Goal: Task Accomplishment & Management: Manage account settings

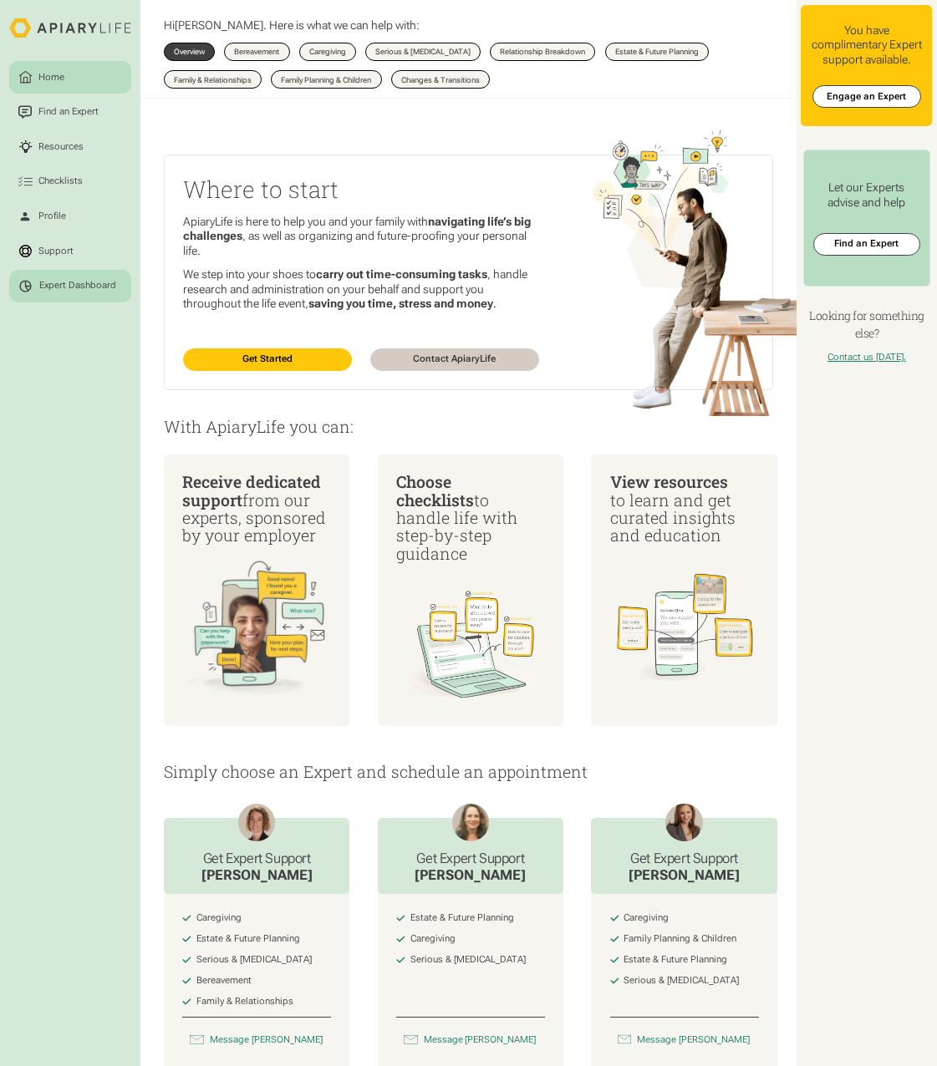
click at [79, 289] on div "Expert Dashboard" at bounding box center [77, 286] width 77 height 12
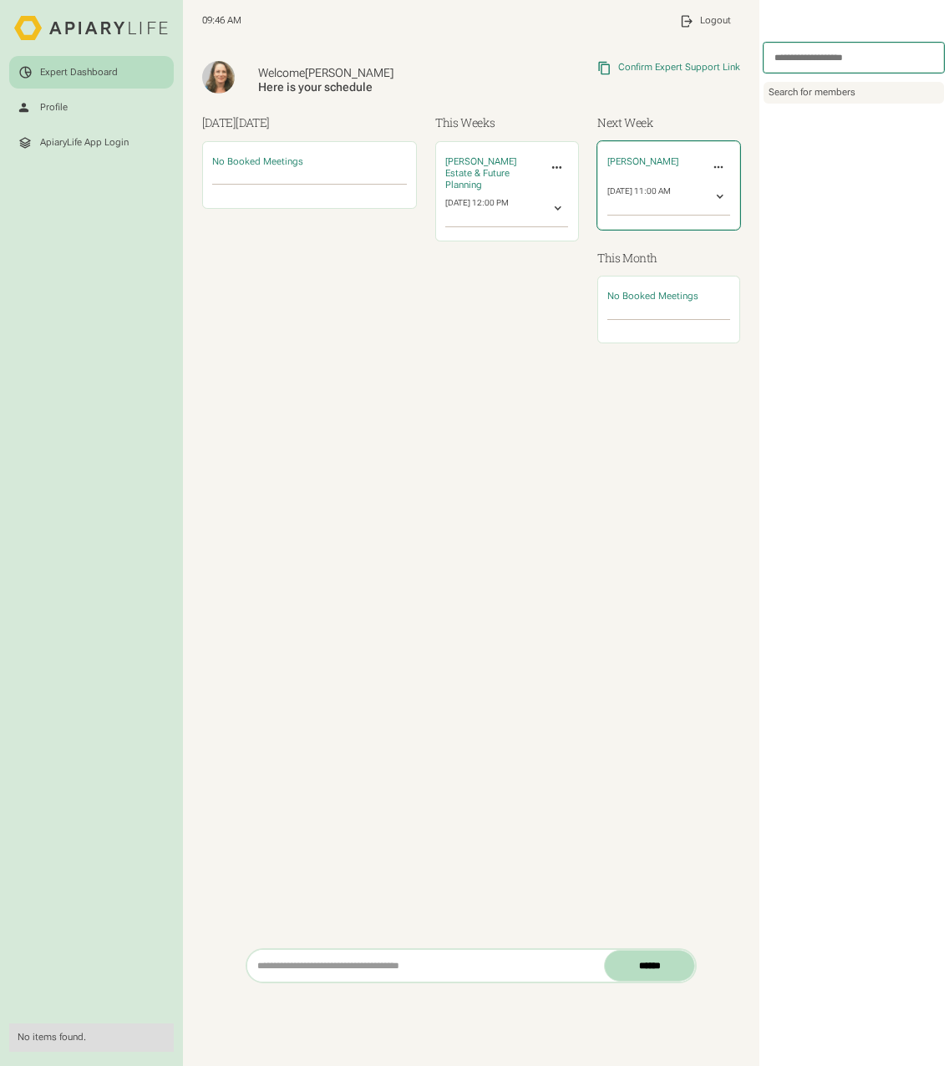
click at [712, 165] on icon at bounding box center [719, 167] width 14 height 14
click at [693, 211] on link "Cancel Meeting" at bounding box center [680, 214] width 99 height 23
click at [821, 53] on input "search" at bounding box center [854, 58] width 181 height 30
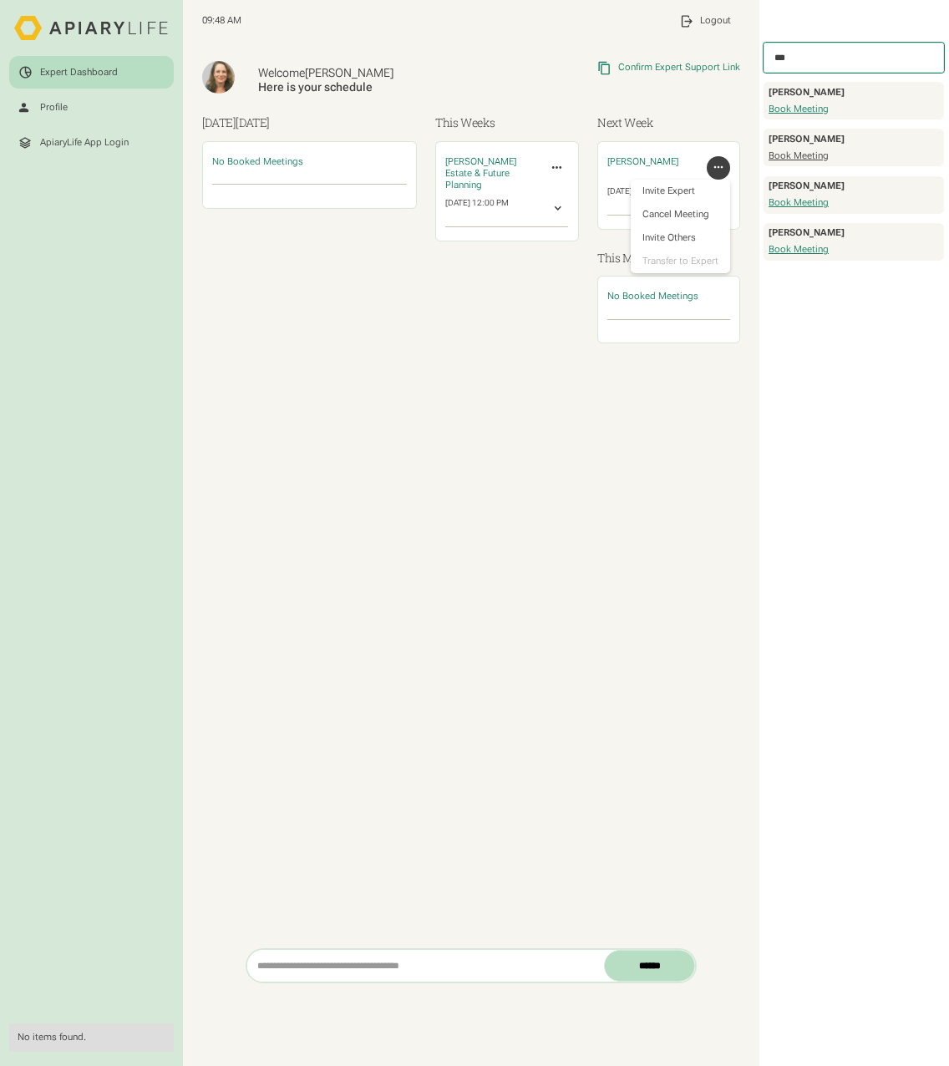
type input "***"
click at [810, 157] on link "Book Meeting" at bounding box center [799, 156] width 60 height 12
